Goal: Transaction & Acquisition: Book appointment/travel/reservation

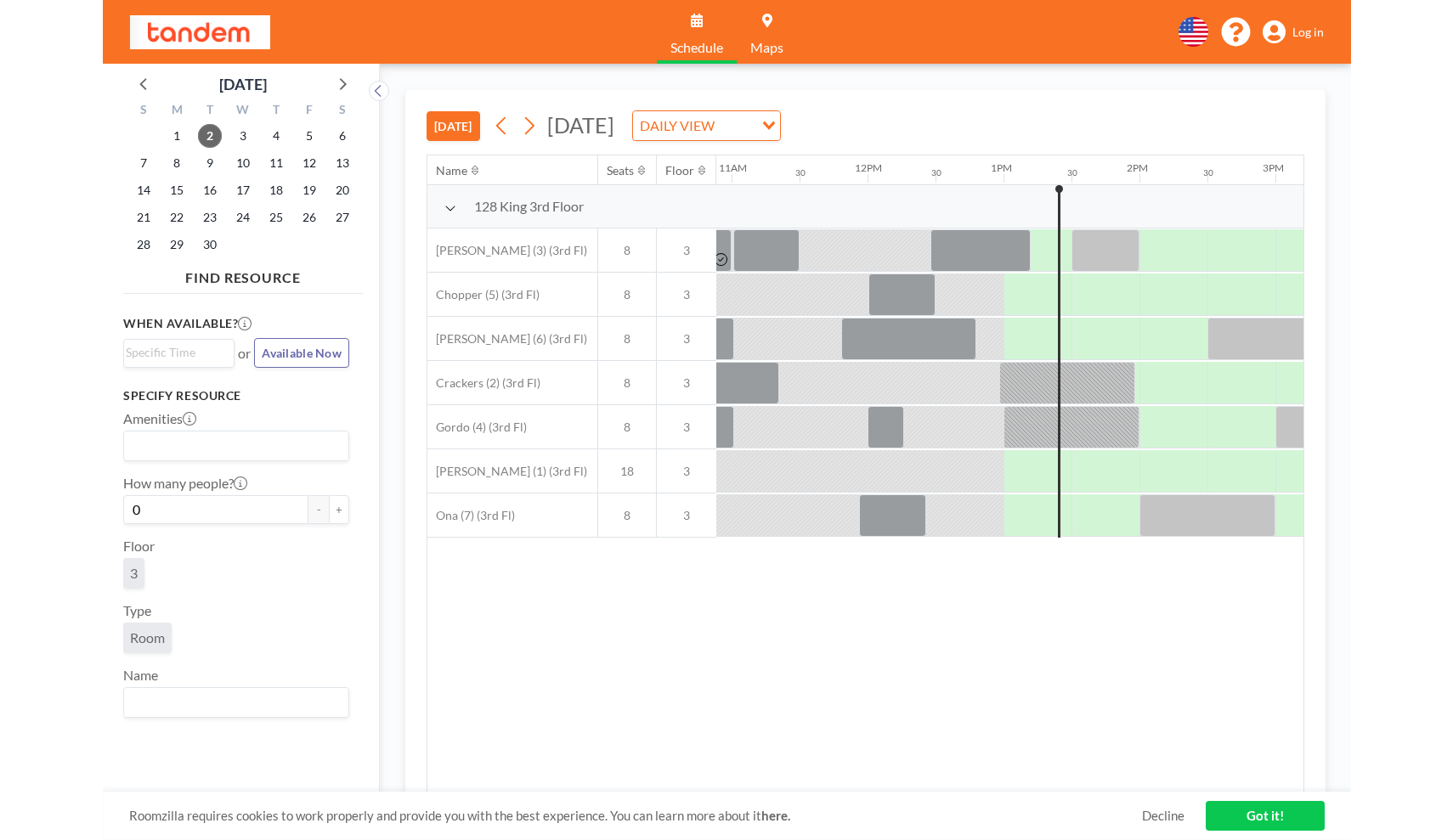
scroll to position [0, 1699]
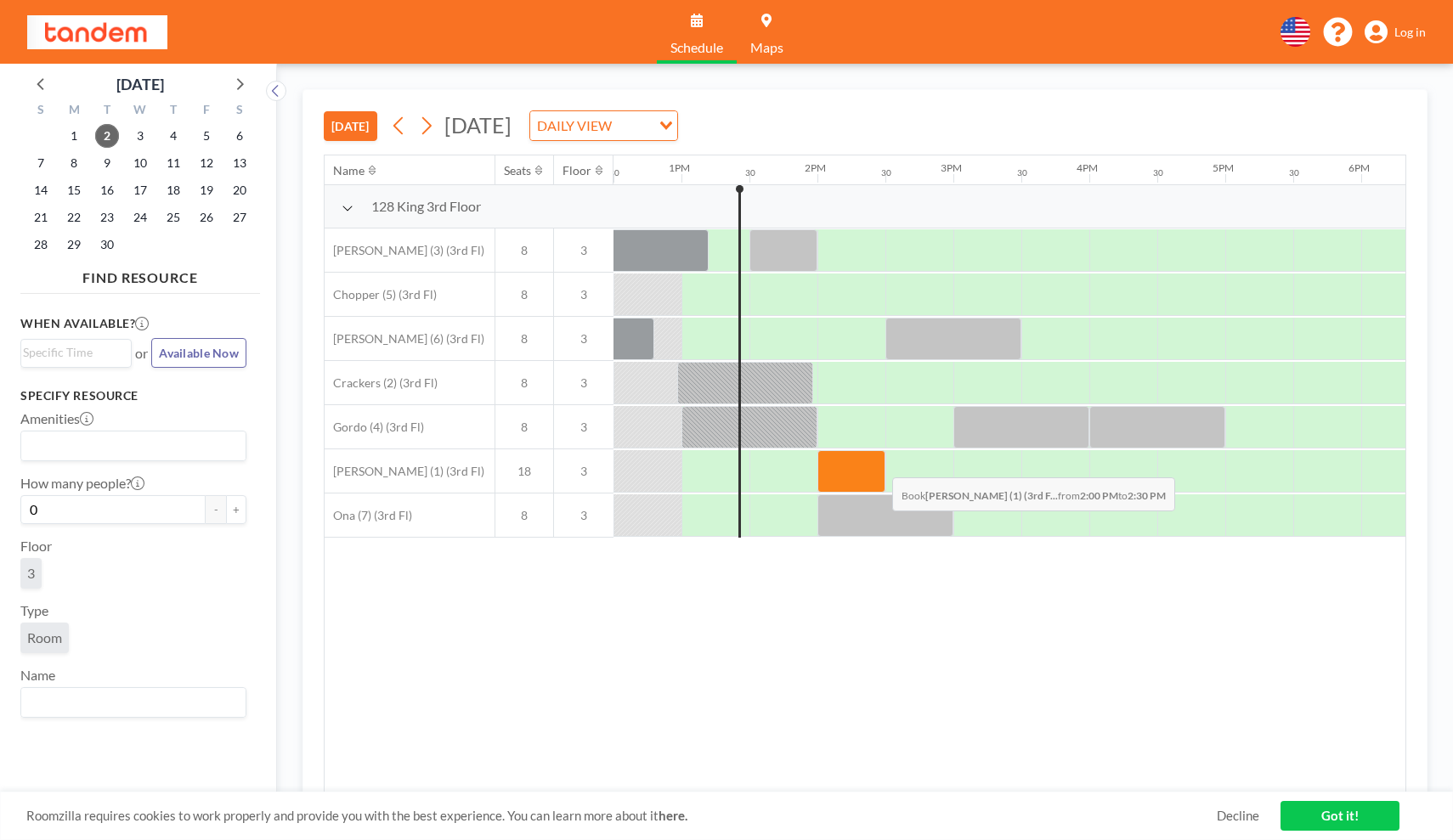
click at [879, 464] on div at bounding box center [851, 471] width 68 height 42
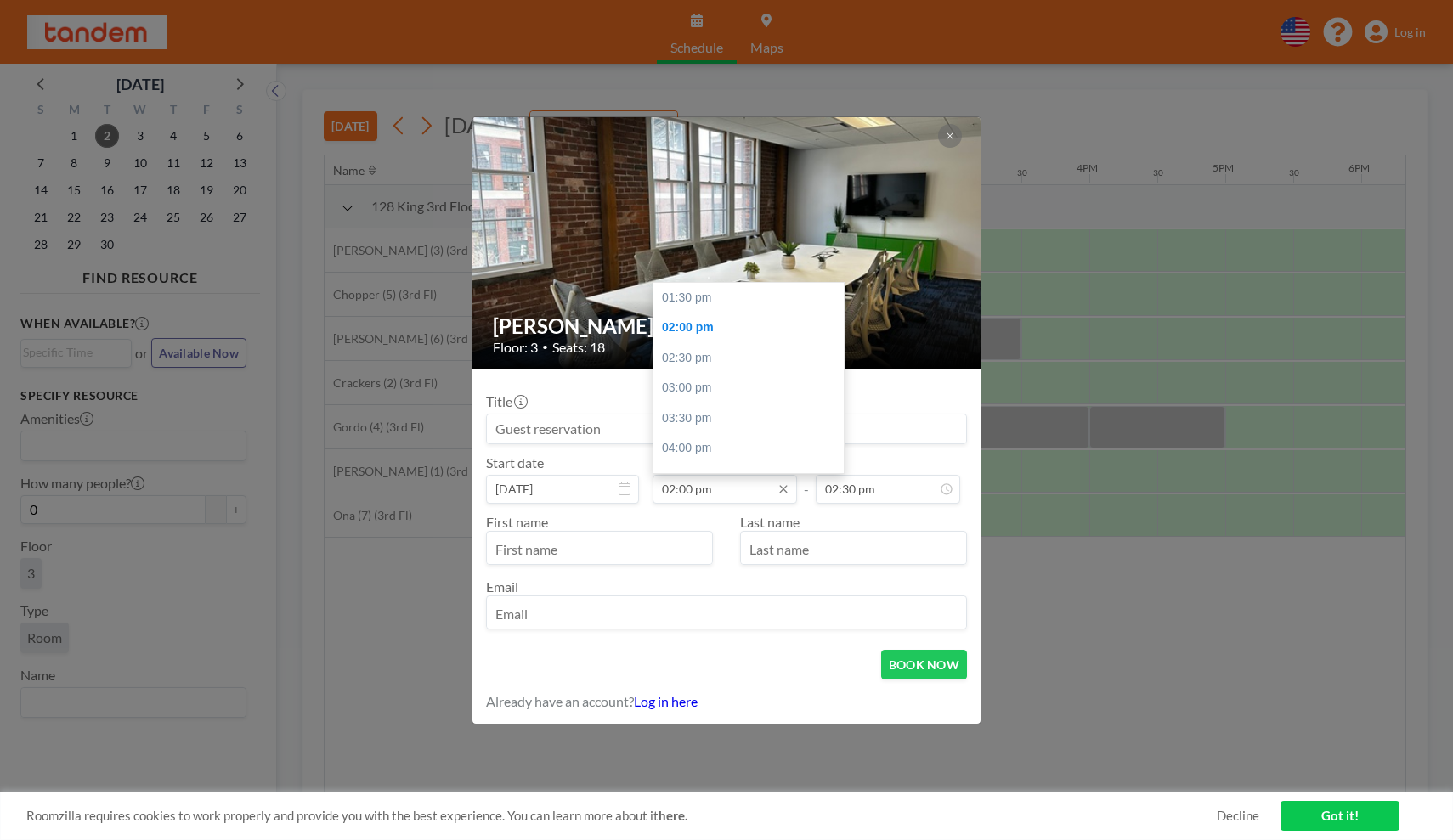
scroll to position [30, 0]
click at [697, 325] on div "02:30 pm" at bounding box center [748, 329] width 190 height 31
type input "02:30 pm"
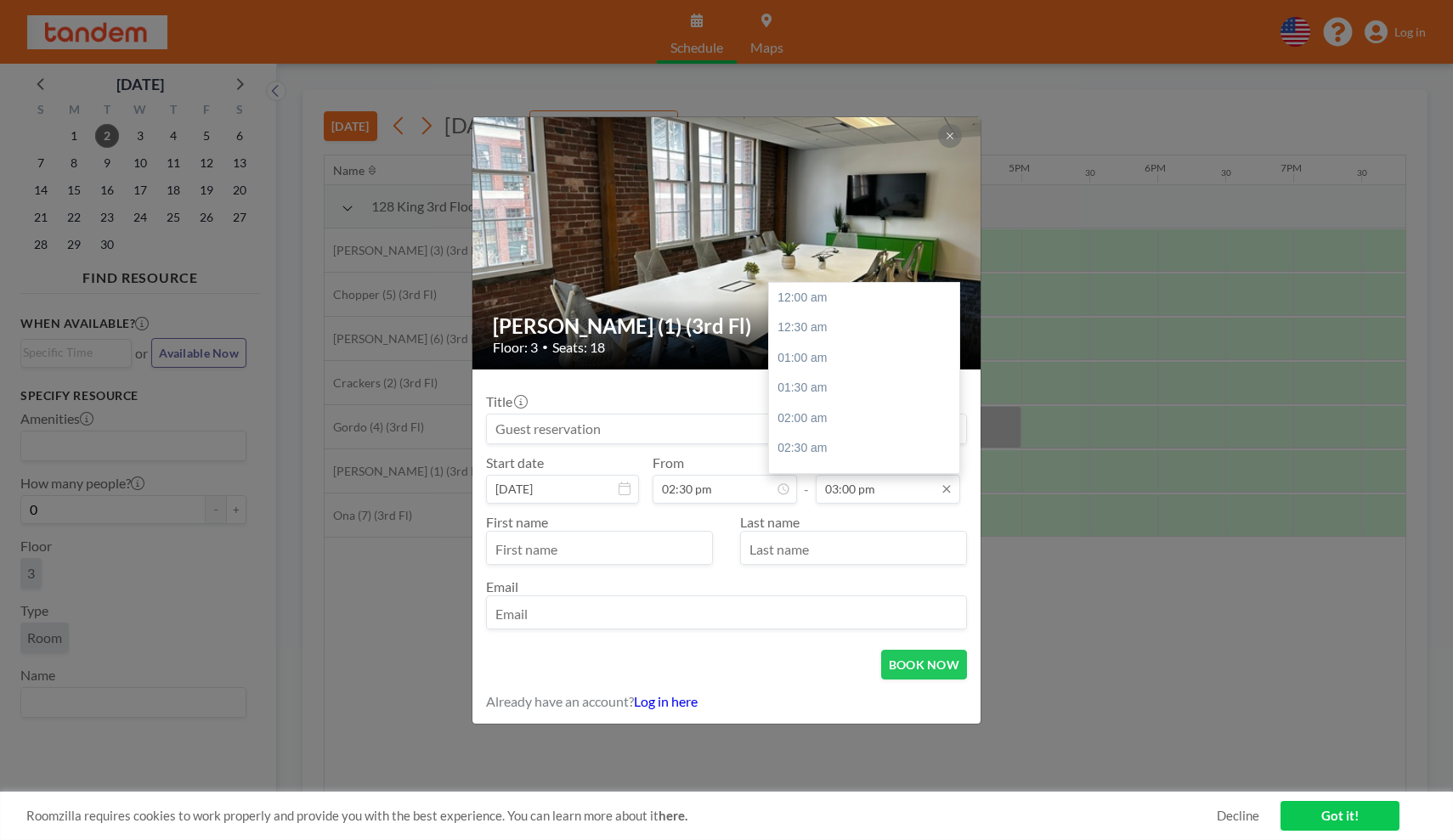
scroll to position [892, 0]
click at [847, 493] on input "03:00 pm" at bounding box center [887, 489] width 145 height 29
click at [804, 330] on div "03:30 pm" at bounding box center [864, 343] width 190 height 31
type input "03:30 pm"
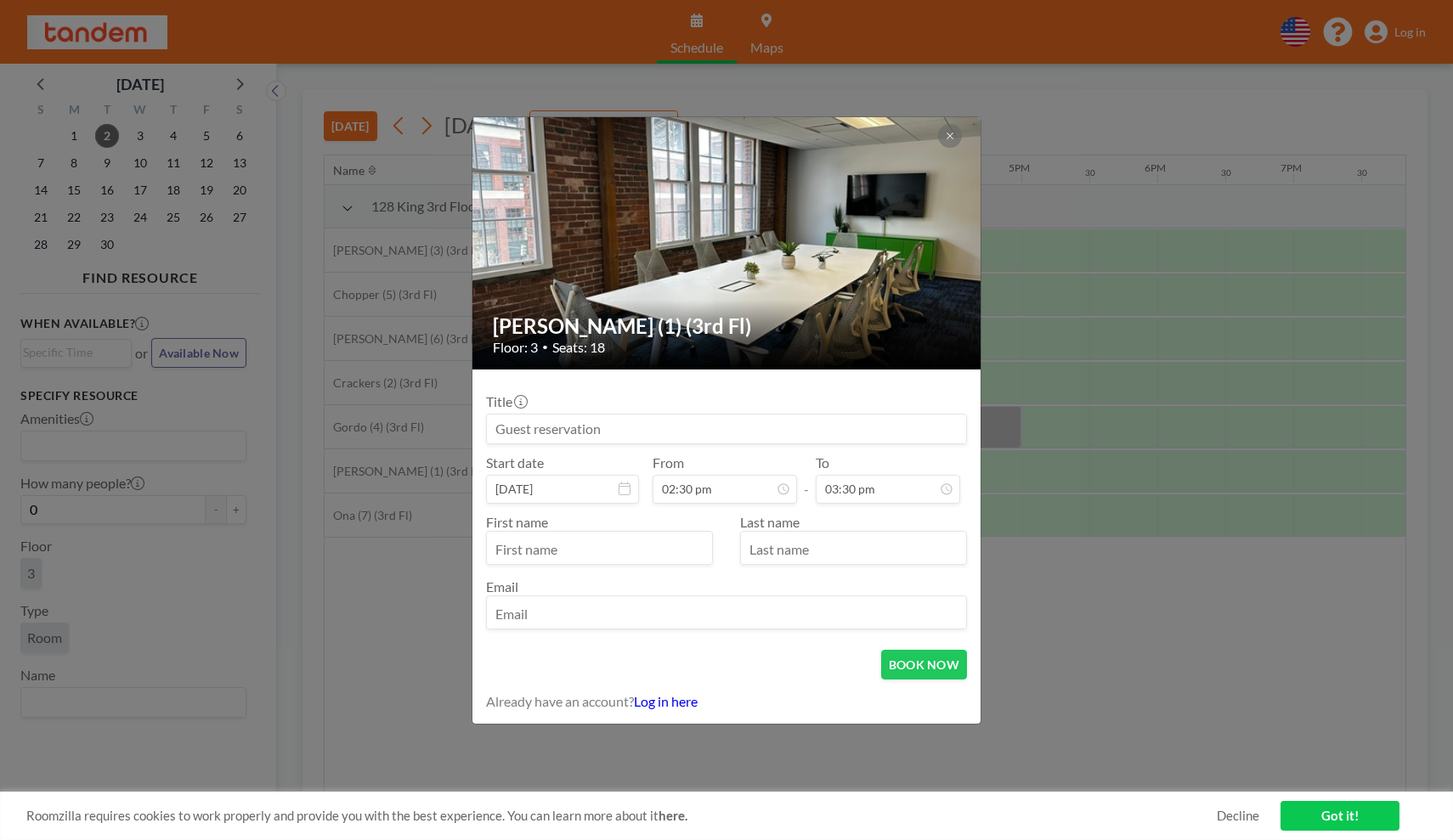
click at [579, 439] on input at bounding box center [727, 429] width 480 height 29
type input "Ke Ma"
click at [508, 531] on div at bounding box center [599, 548] width 226 height 34
type input "Ke"
type input "Ma"
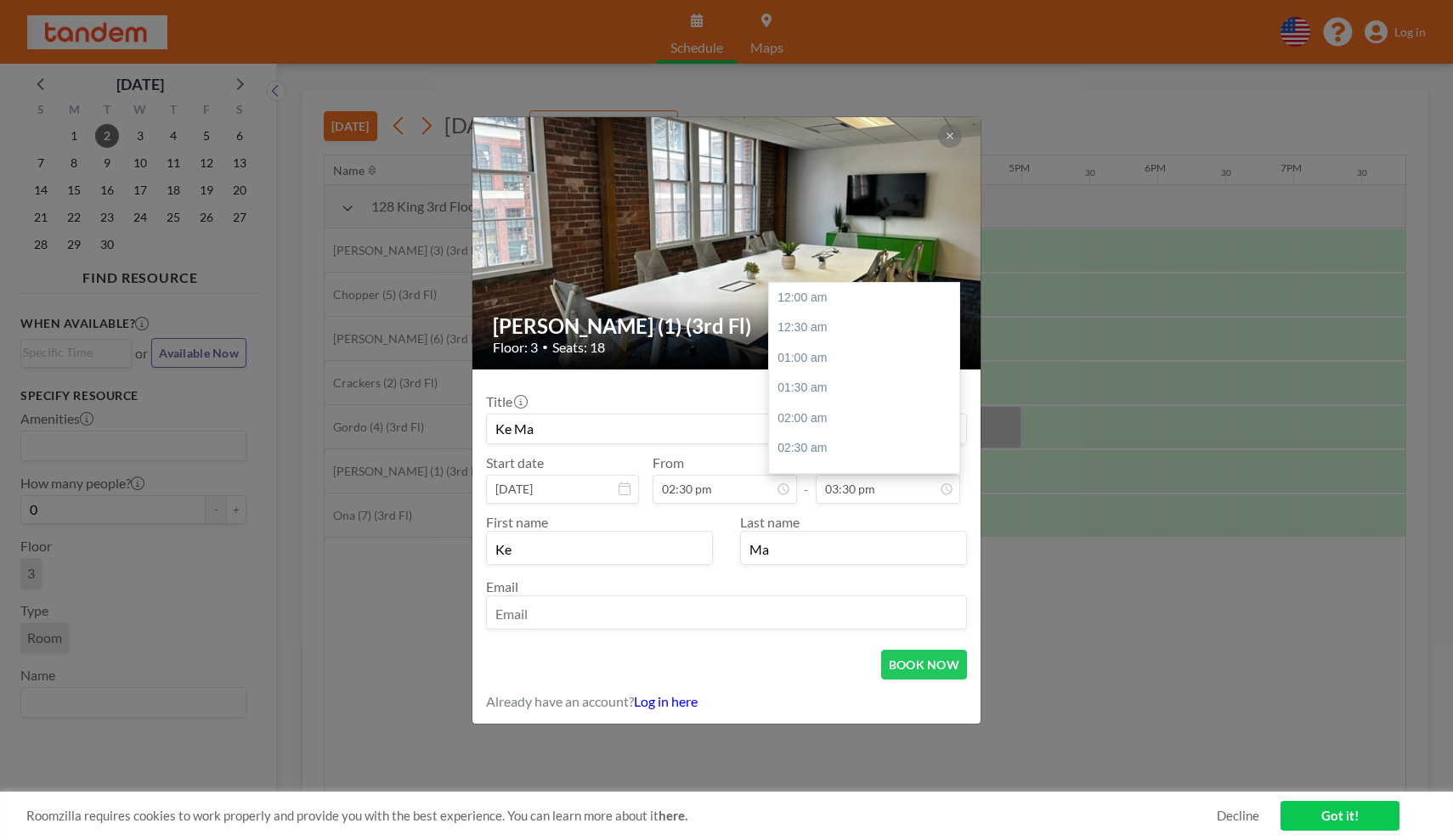
scroll to position [922, 0]
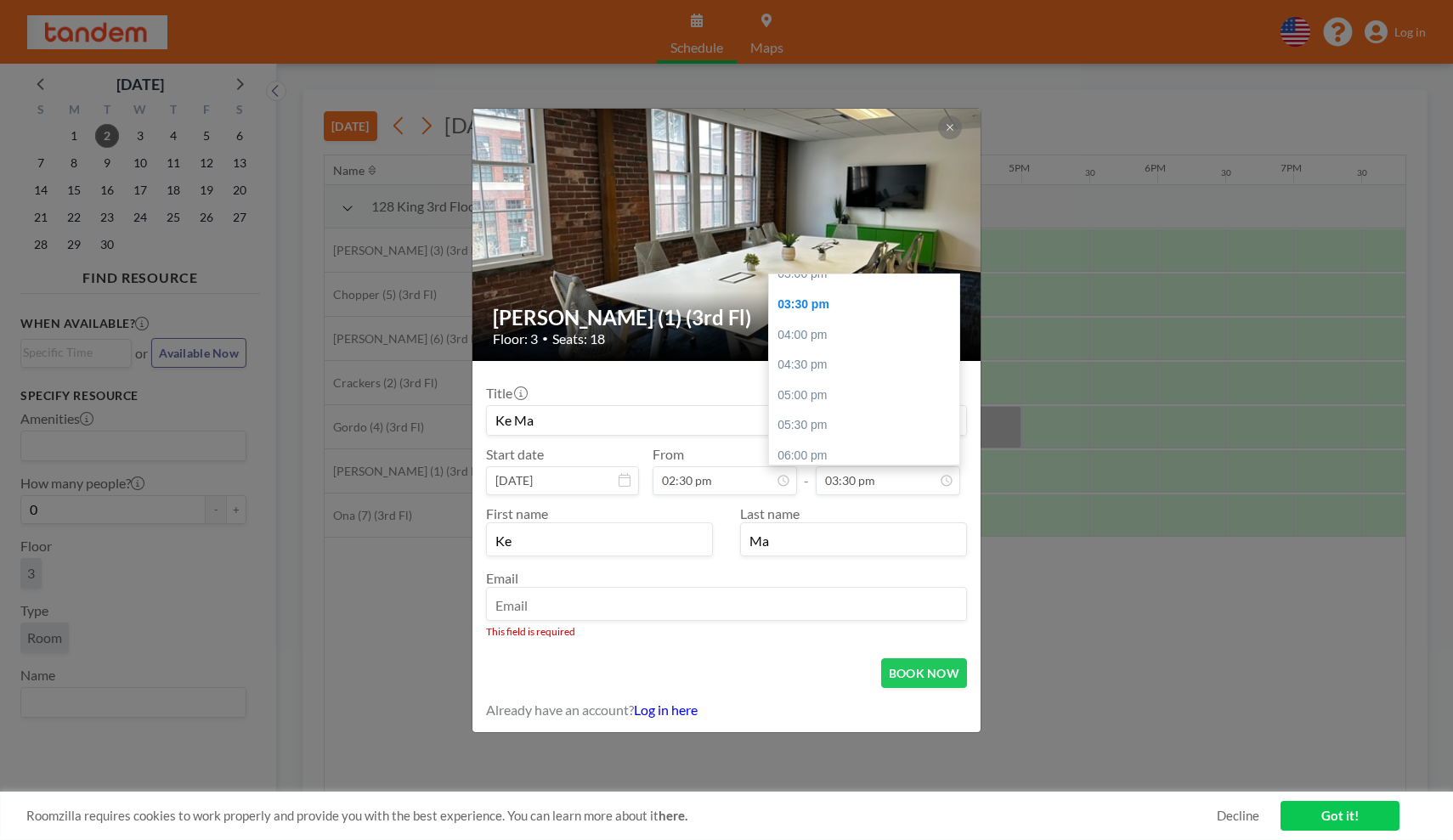
click at [955, 151] on img at bounding box center [726, 234] width 509 height 383
click at [953, 128] on icon at bounding box center [949, 128] width 11 height 11
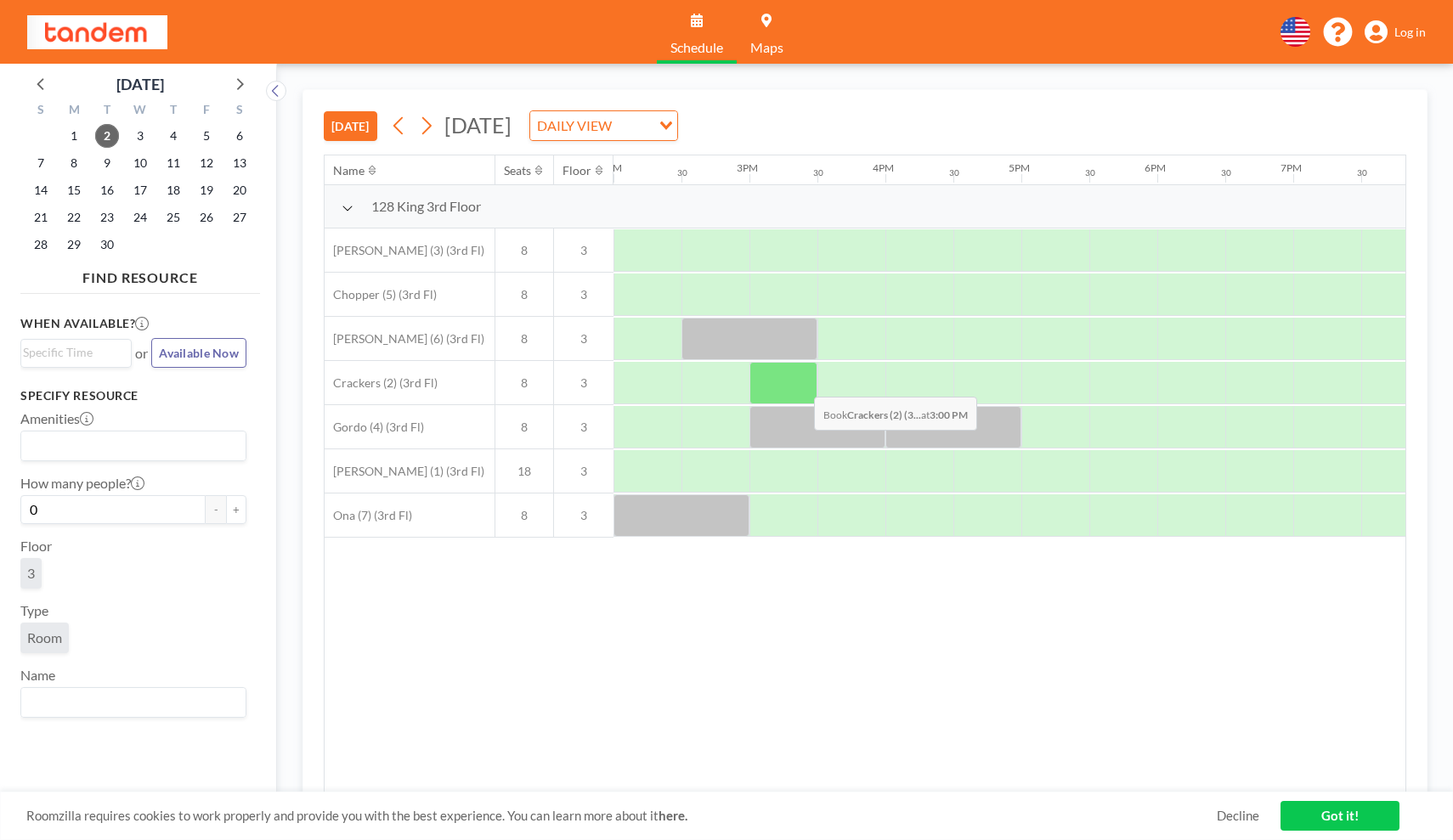
click at [800, 384] on div at bounding box center [783, 383] width 68 height 42
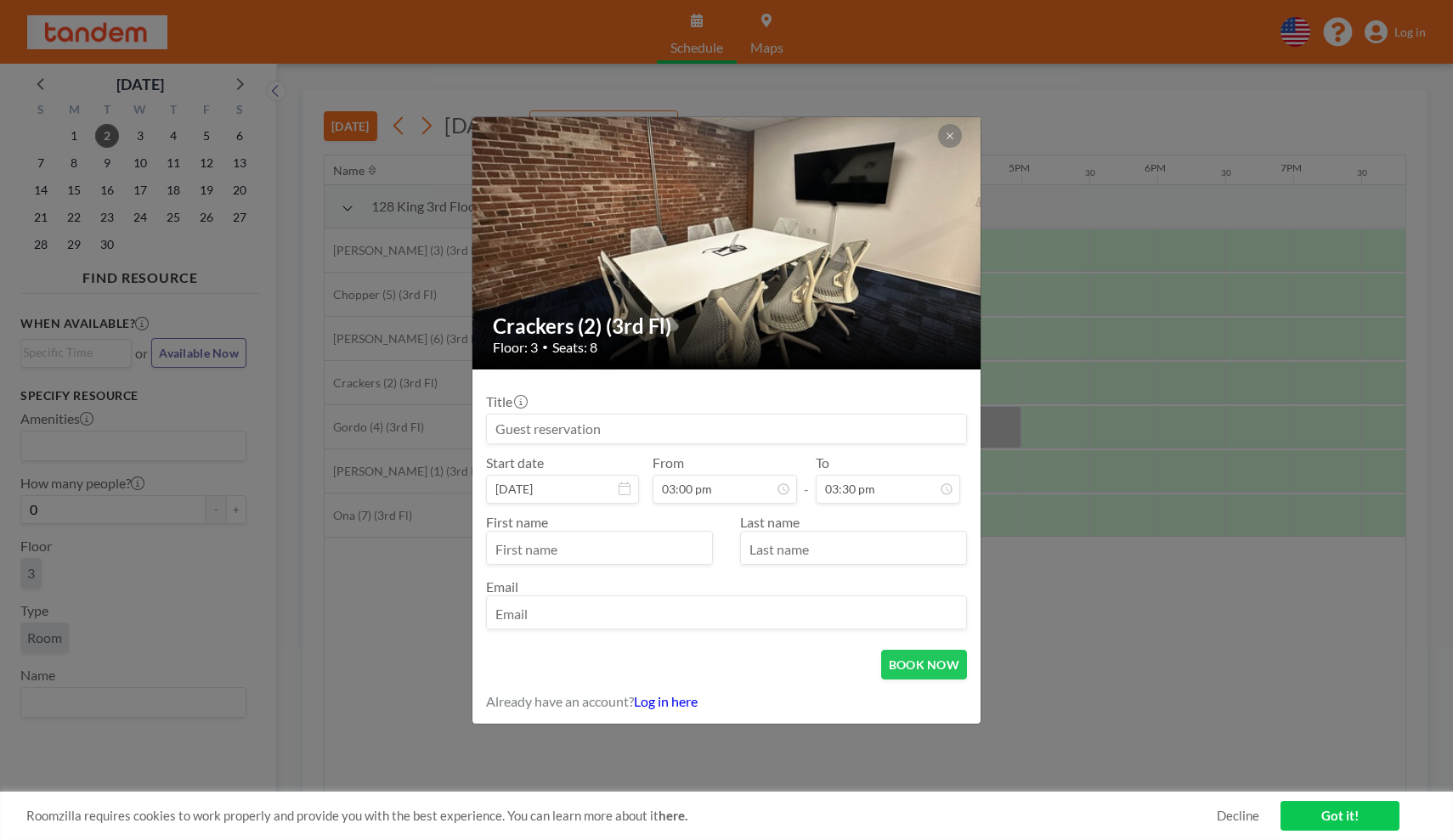
click at [561, 419] on input at bounding box center [727, 429] width 480 height 29
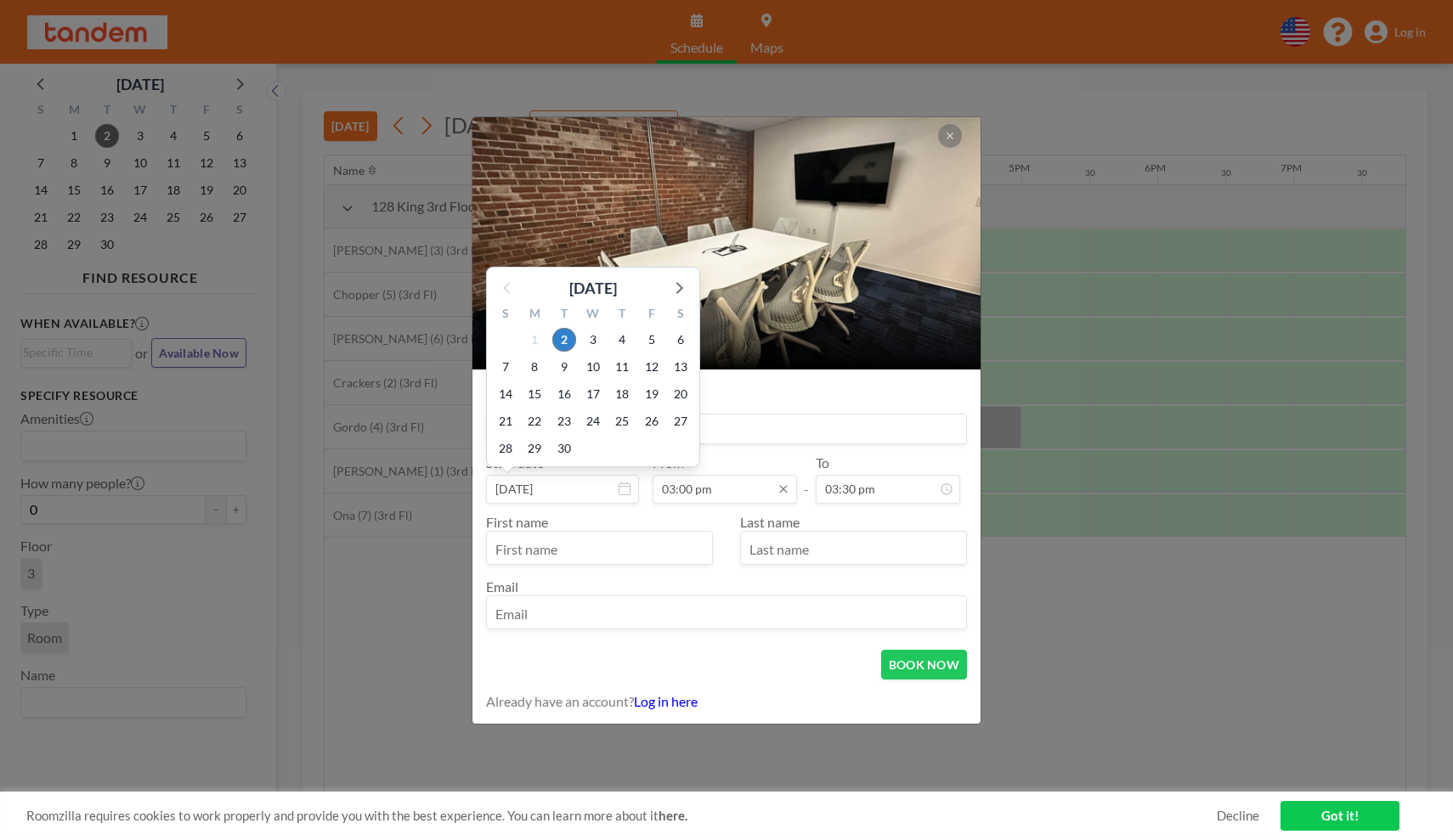
scroll to position [89, 0]
type input "Ke Ma"
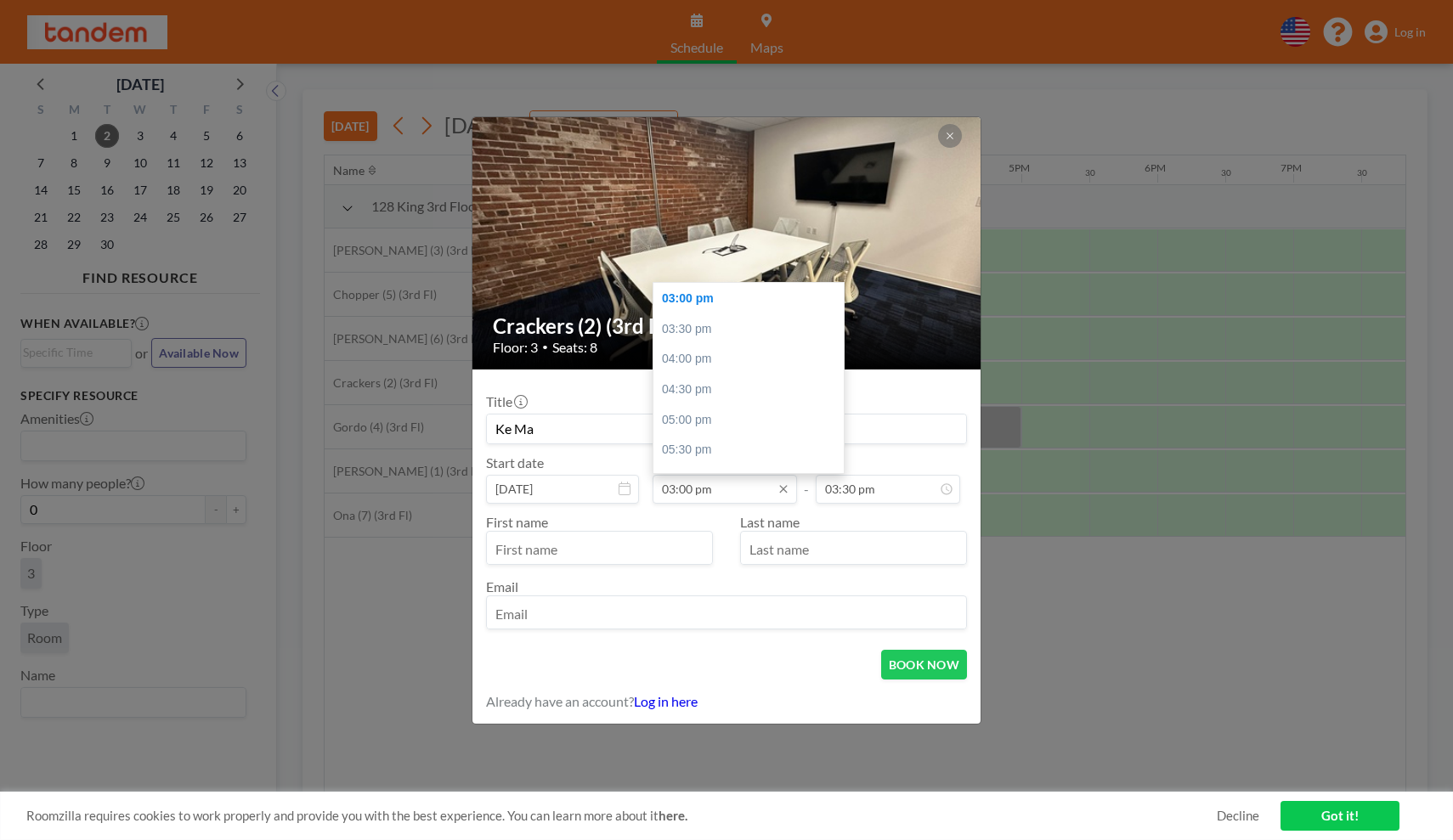
click at [702, 489] on input "03:00 pm" at bounding box center [724, 489] width 145 height 29
click at [691, 318] on div "02:30 pm" at bounding box center [748, 313] width 190 height 31
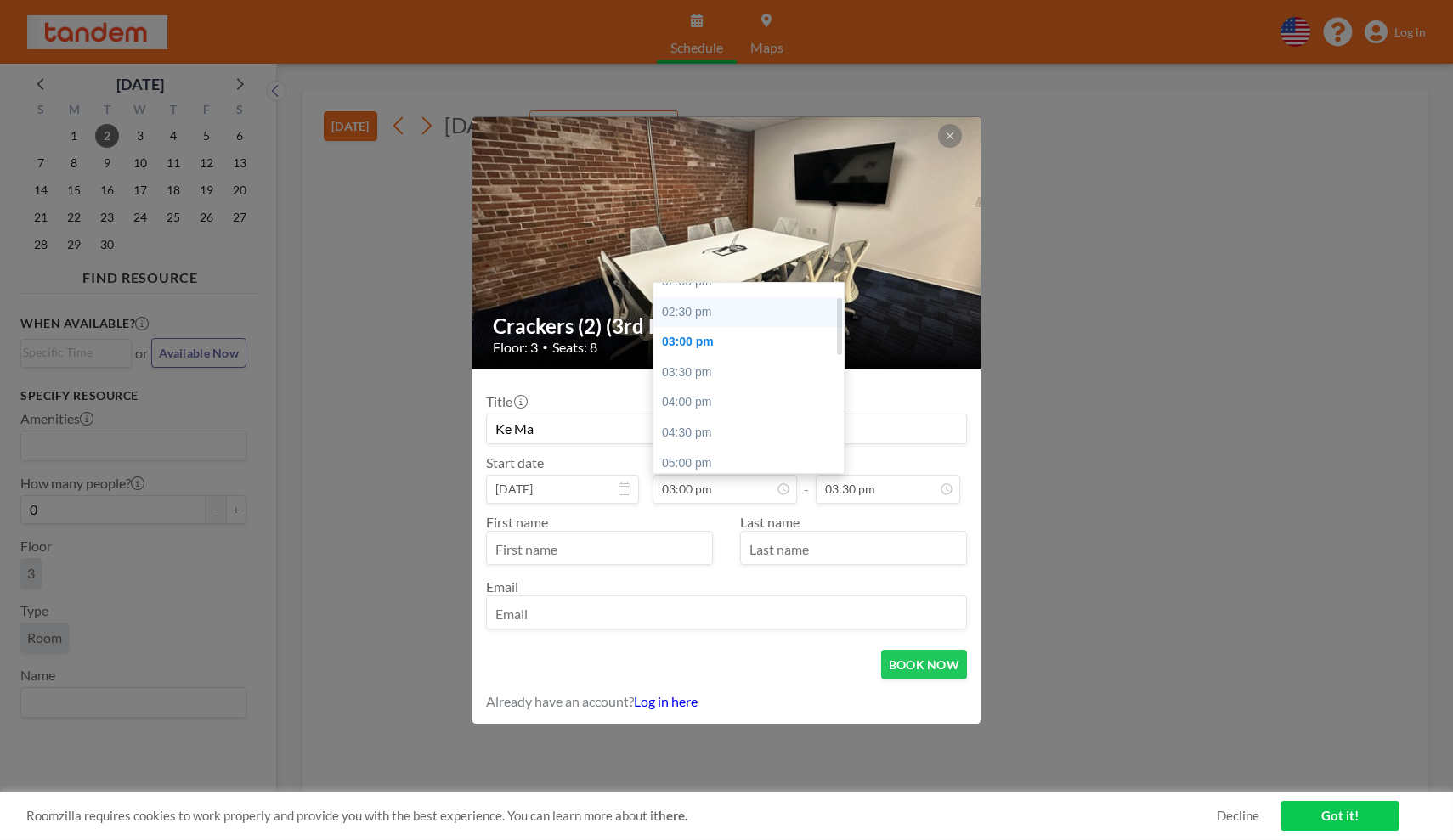
type input "02:30 pm"
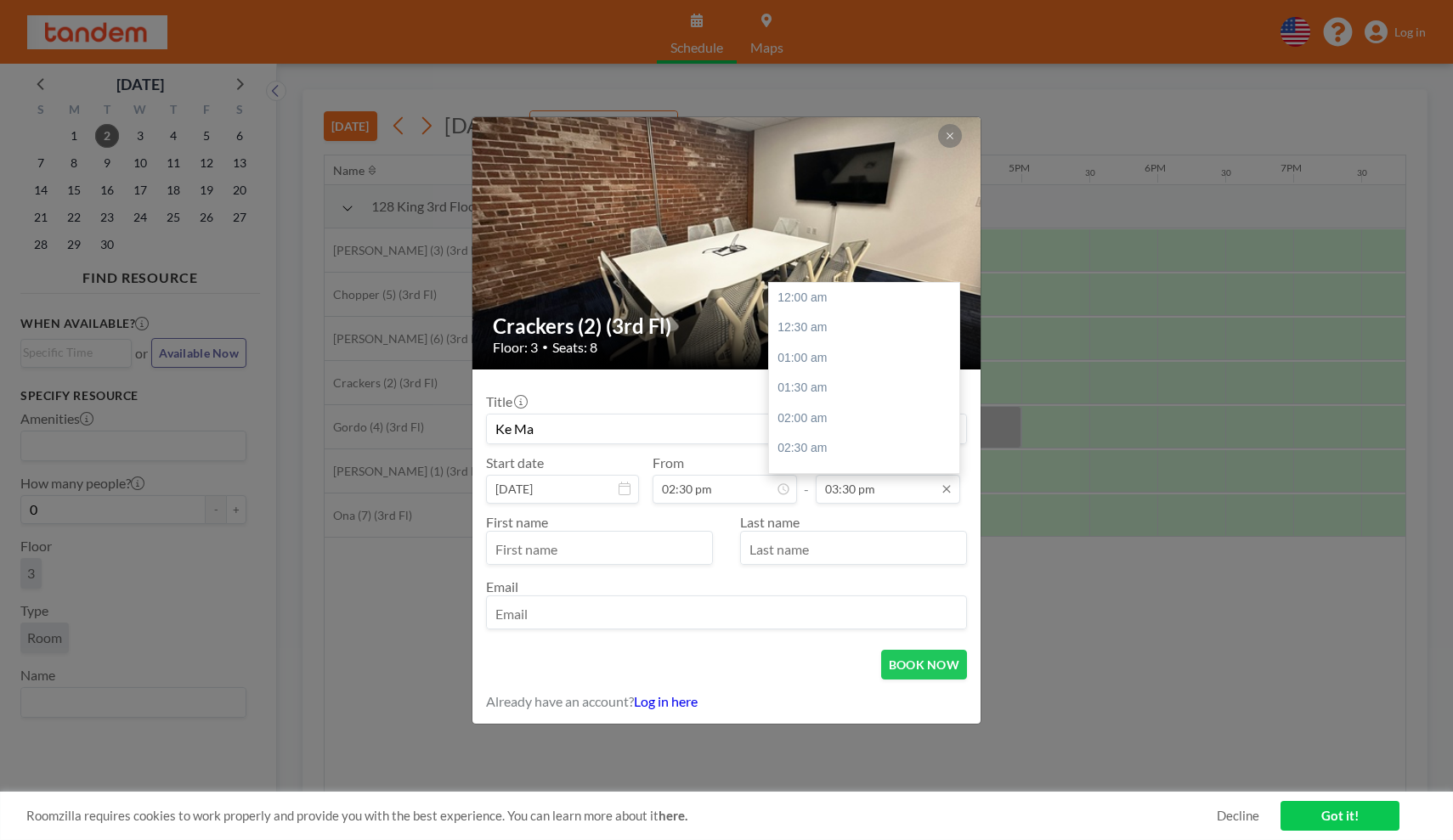
scroll to position [922, 0]
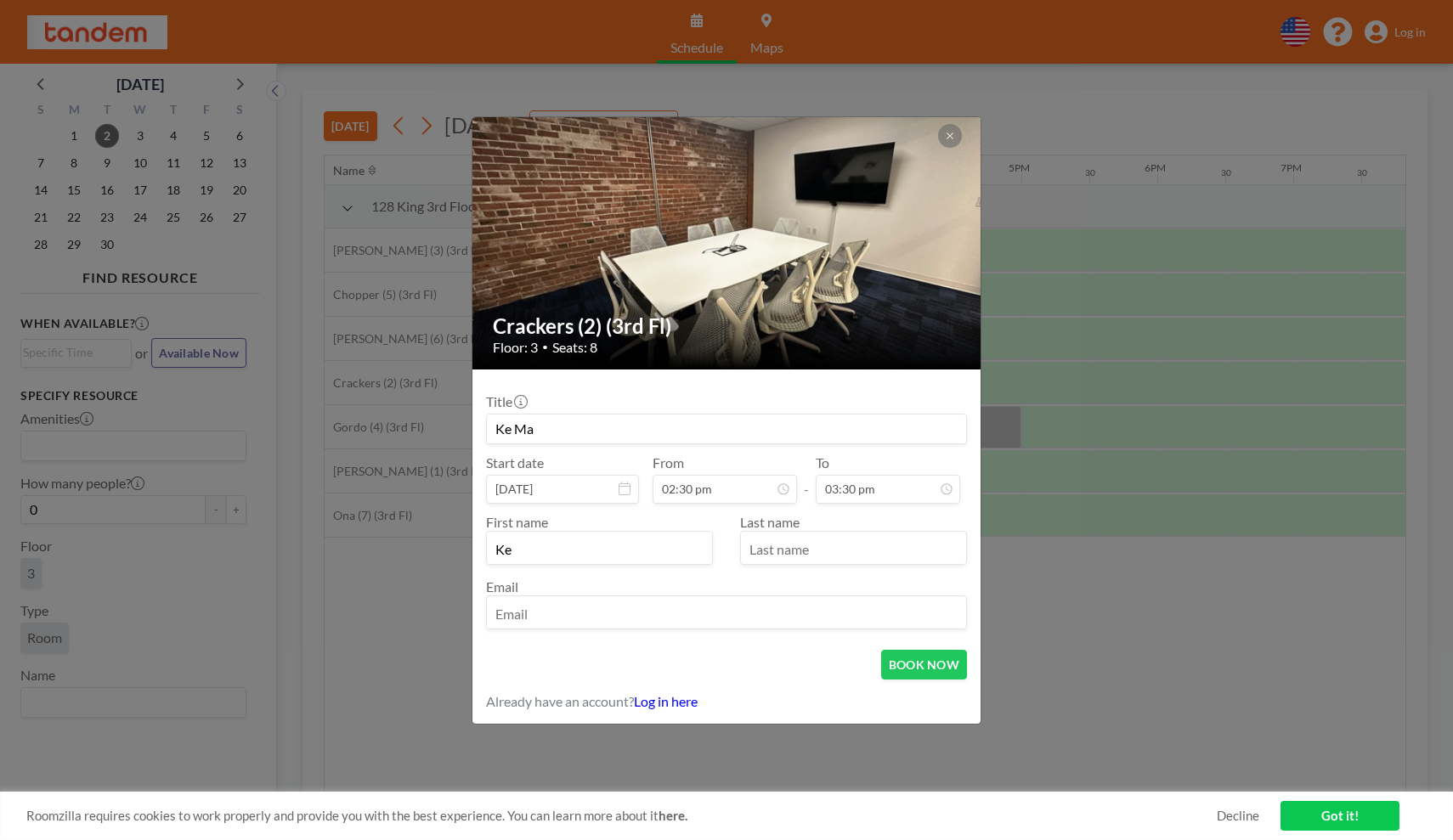
type input "Ke"
type input "Ma"
type input "[EMAIL_ADDRESS][DOMAIN_NAME]"
click at [926, 670] on button "BOOK NOW" at bounding box center [923, 665] width 85 height 30
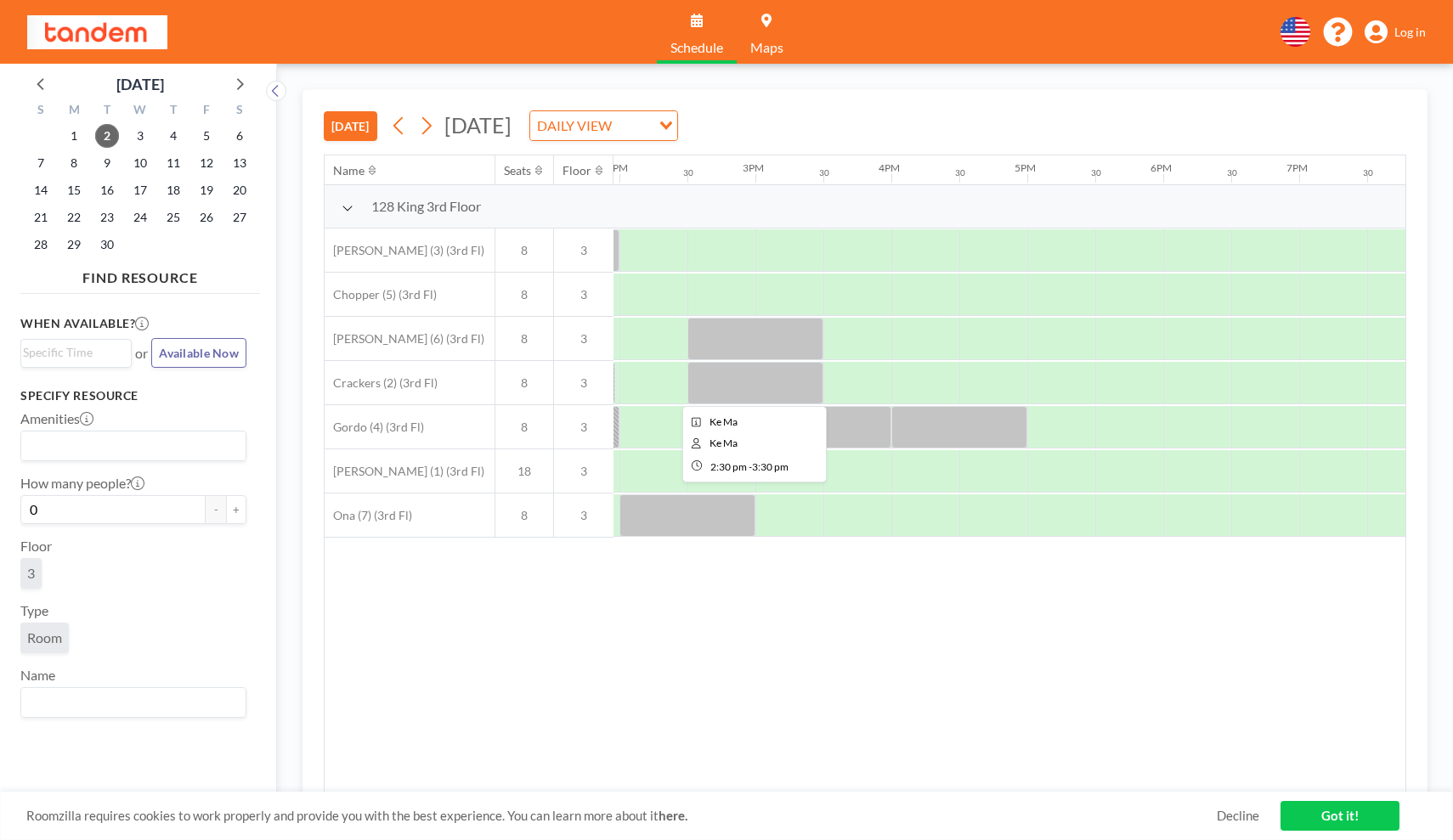
scroll to position [0, 1896]
